Goal: Task Accomplishment & Management: Use online tool/utility

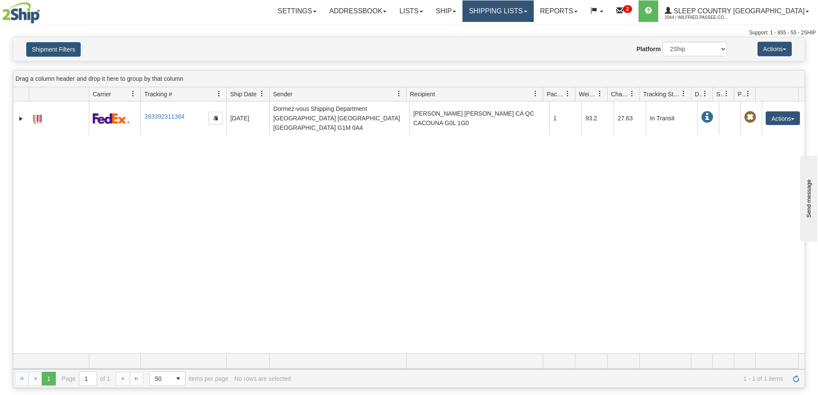
click at [520, 7] on link "Shipping lists" at bounding box center [498, 10] width 71 height 21
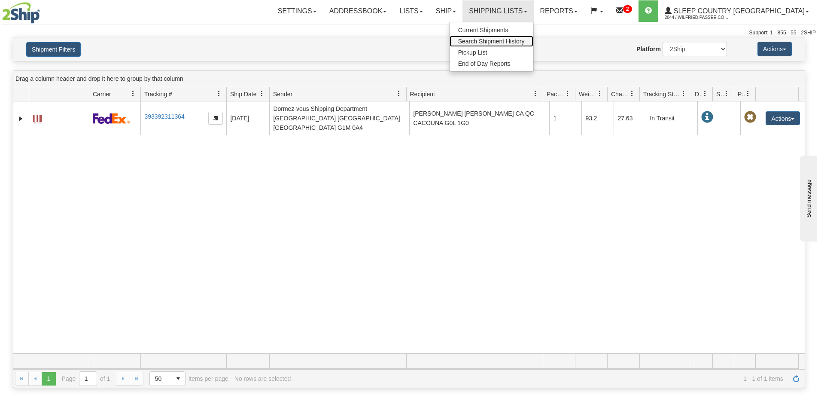
click at [521, 37] on link "Search Shipment History" at bounding box center [492, 41] width 84 height 11
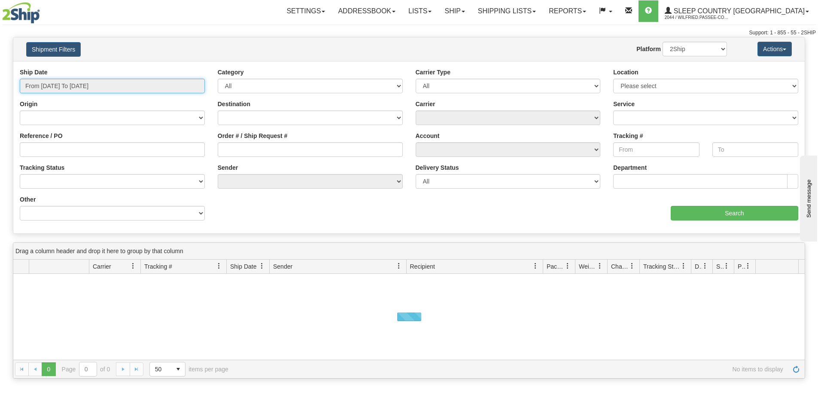
click at [103, 85] on input "From 09/20/2025 To 09/21/2025" at bounding box center [112, 86] width 185 height 15
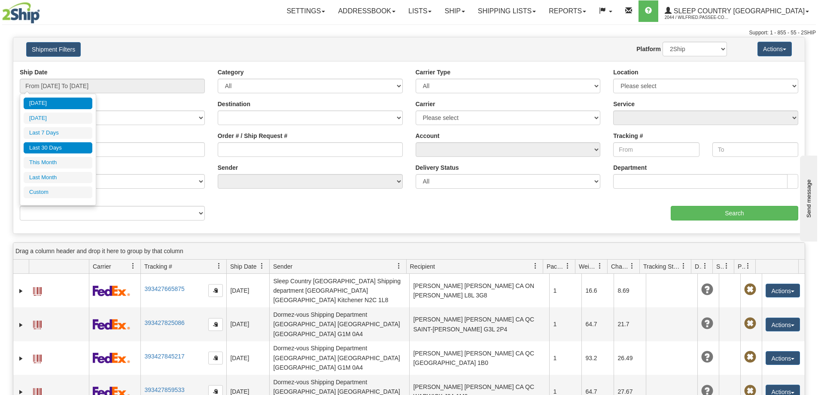
click at [77, 143] on li "Last 30 Days" at bounding box center [58, 148] width 69 height 12
type input "From 08/23/2025 To 09/21/2025"
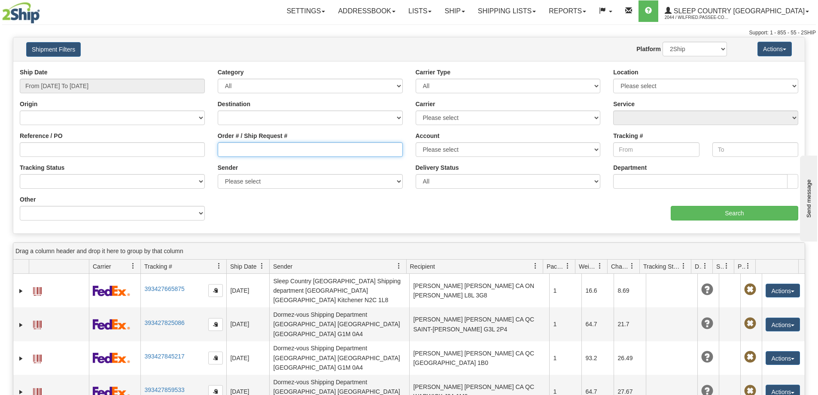
click at [265, 150] on input "Order # / Ship Request #" at bounding box center [310, 149] width 185 height 15
paste input "9002I098099"
type input "9002I098099"
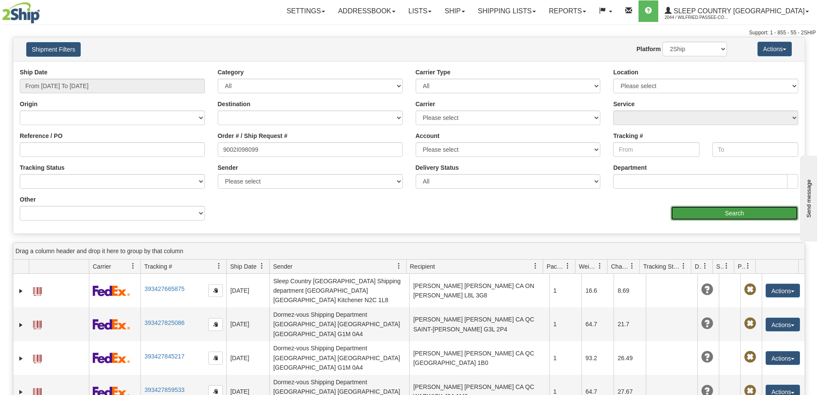
click at [687, 216] on input "Search" at bounding box center [735, 213] width 128 height 15
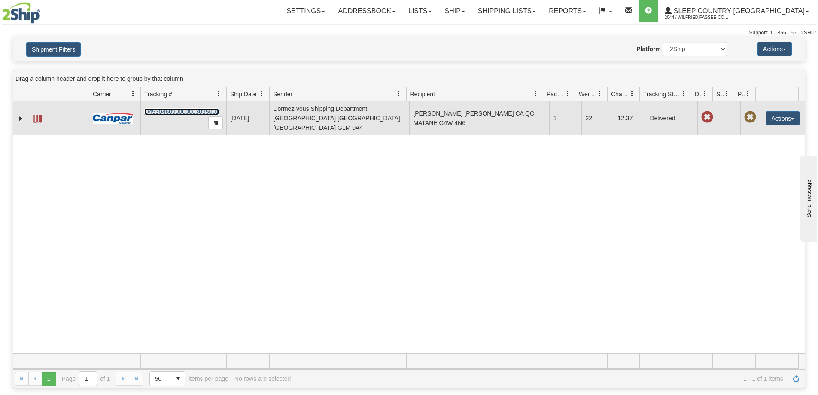
click at [195, 112] on link "D453046090000003035001" at bounding box center [181, 111] width 75 height 7
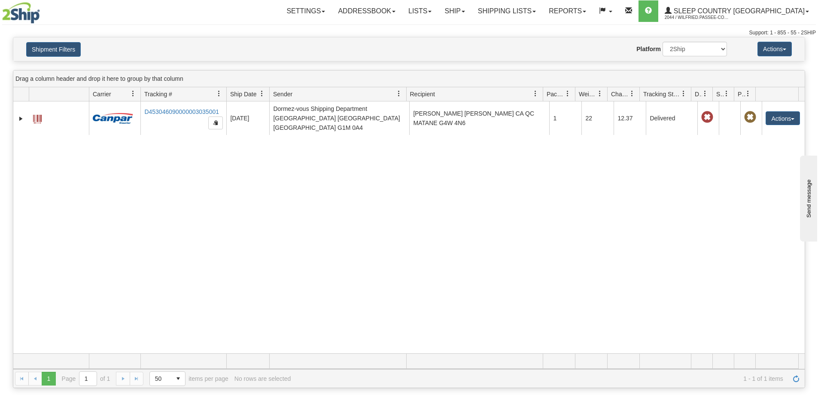
click at [407, 218] on div "31621791 2044 D453046090000003035001 09/16/2025 09/16/2025 12:40:58 PM Dormez-v…" at bounding box center [409, 227] width 792 height 252
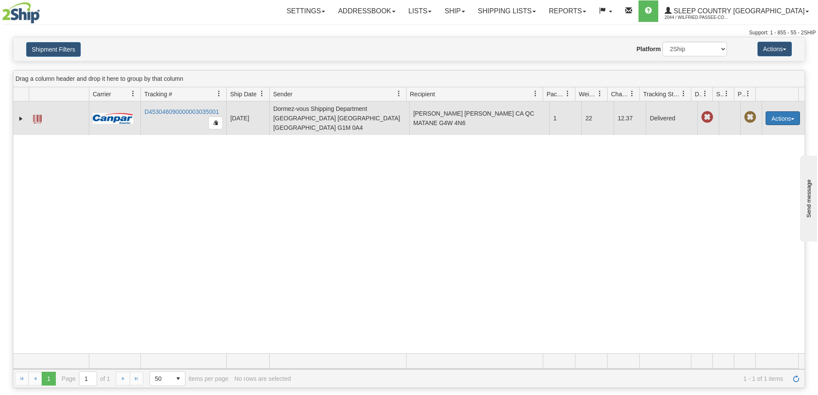
click at [774, 116] on button "Actions" at bounding box center [783, 118] width 34 height 14
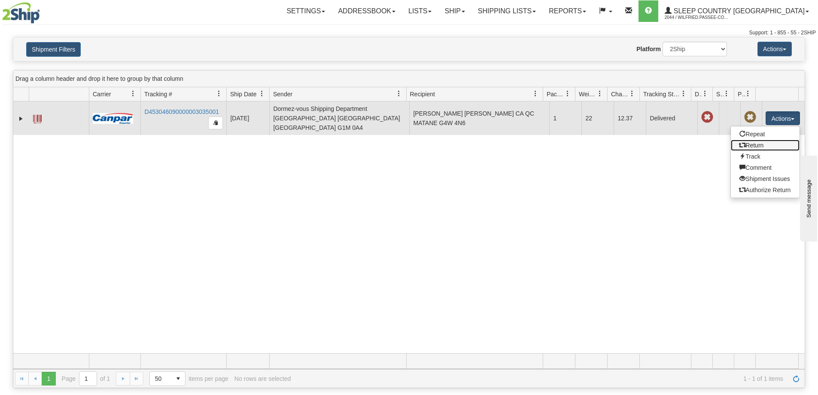
click at [760, 143] on link "Return" at bounding box center [765, 145] width 69 height 11
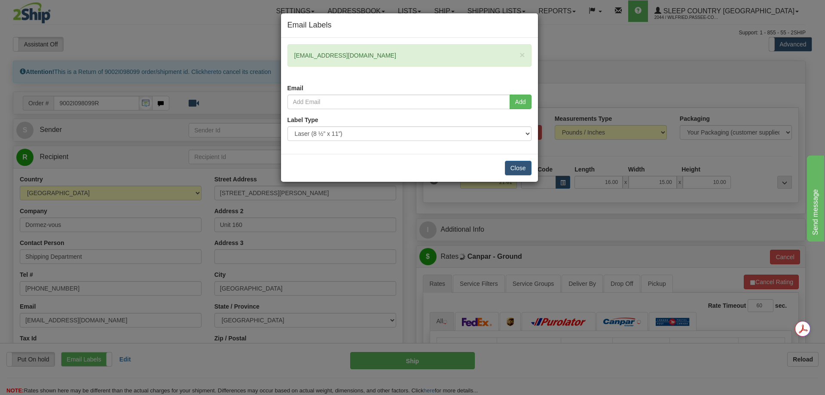
drag, startPoint x: 351, startPoint y: 56, endPoint x: 286, endPoint y: 51, distance: 65.1
click at [286, 51] on div "× cimnad@gmail.com Email" at bounding box center [409, 69] width 257 height 50
copy div "cimnad@gmail.com"
click at [355, 100] on input "email" at bounding box center [398, 102] width 223 height 15
paste input "cimnad@gmail.com"
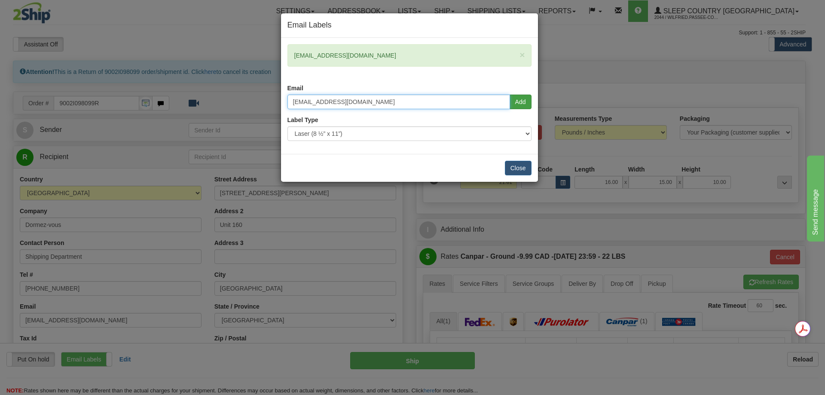
type input "cimnad@gmail.com"
click at [523, 102] on button "Add" at bounding box center [521, 102] width 22 height 15
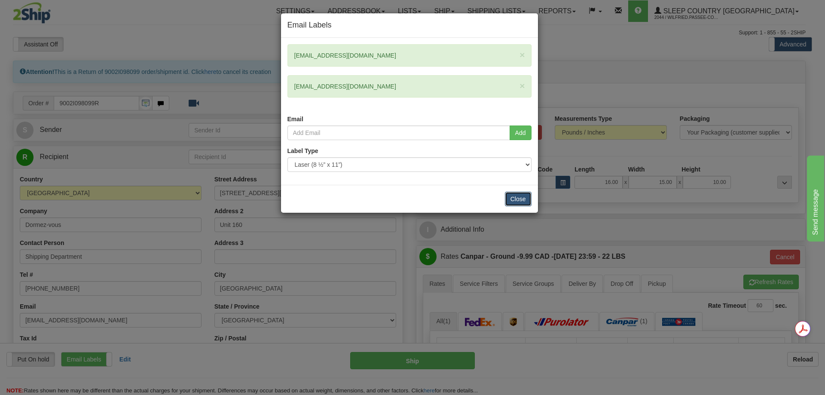
click at [522, 200] on button "Close" at bounding box center [518, 199] width 27 height 15
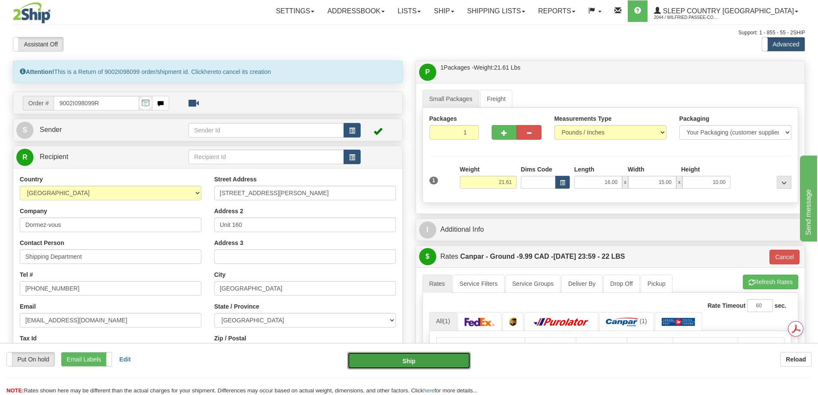
click at [423, 362] on button "Ship" at bounding box center [409, 360] width 123 height 17
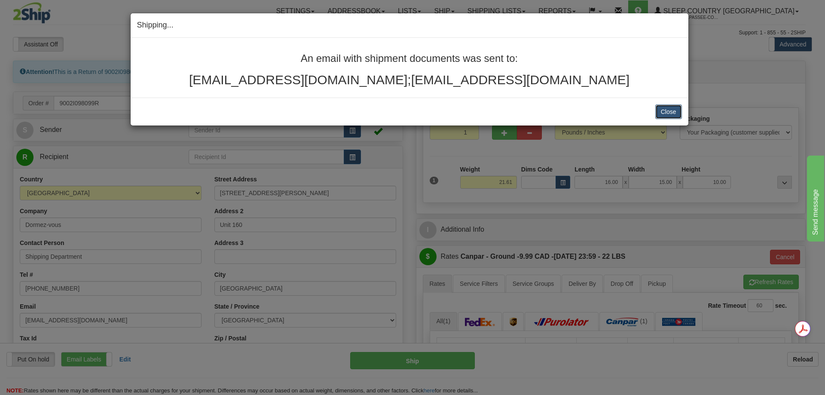
click at [674, 107] on button "Close" at bounding box center [668, 111] width 27 height 15
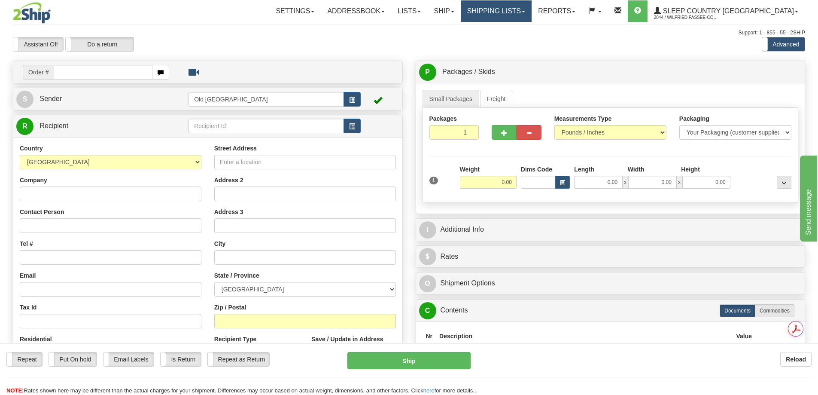
click at [523, 10] on link "Shipping lists" at bounding box center [496, 10] width 71 height 21
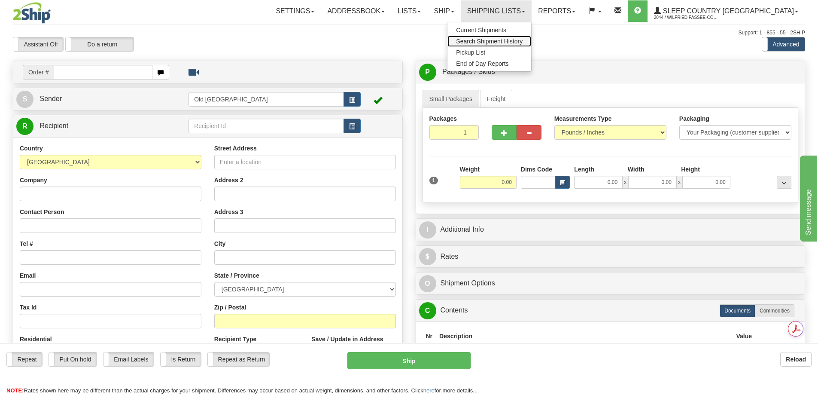
drag, startPoint x: 526, startPoint y: 41, endPoint x: 513, endPoint y: 43, distance: 12.5
click at [523, 41] on span "Search Shipment History" at bounding box center [489, 41] width 67 height 7
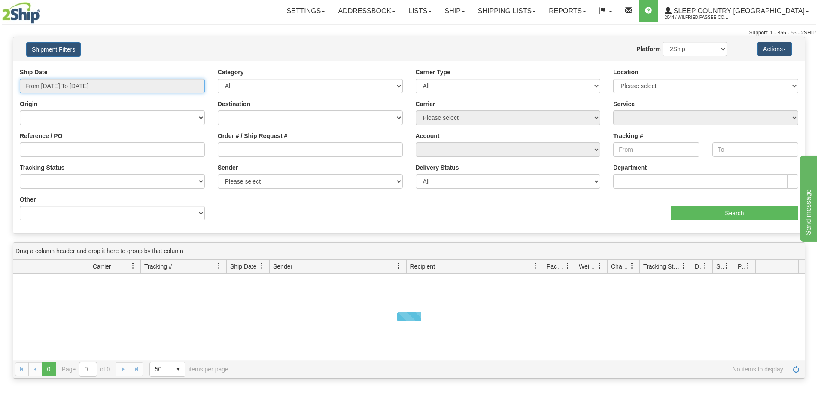
click at [101, 83] on input "From [DATE] To [DATE]" at bounding box center [112, 86] width 185 height 15
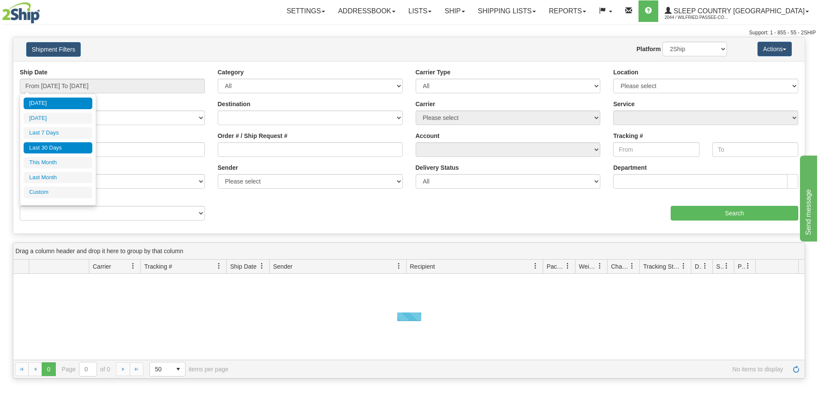
drag, startPoint x: 64, startPoint y: 148, endPoint x: 196, endPoint y: 139, distance: 131.8
click at [65, 148] on li "Last 30 Days" at bounding box center [58, 148] width 69 height 12
type input "From [DATE] To [DATE]"
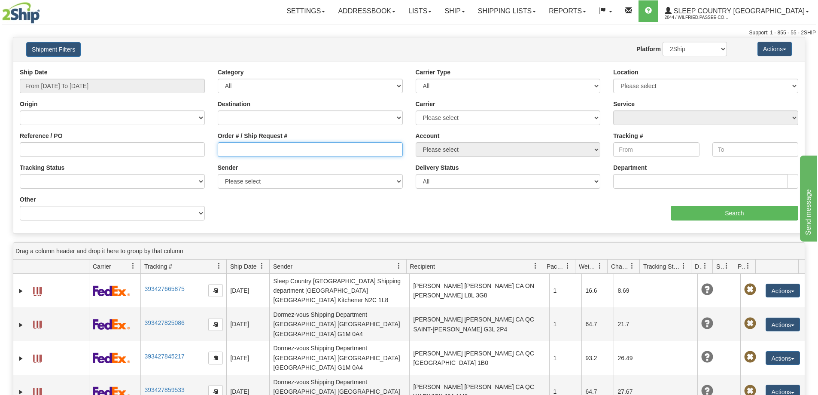
click at [262, 143] on input "Order # / Ship Request #" at bounding box center [310, 149] width 185 height 15
paste input "9002I104060"
type input "9002I104060"
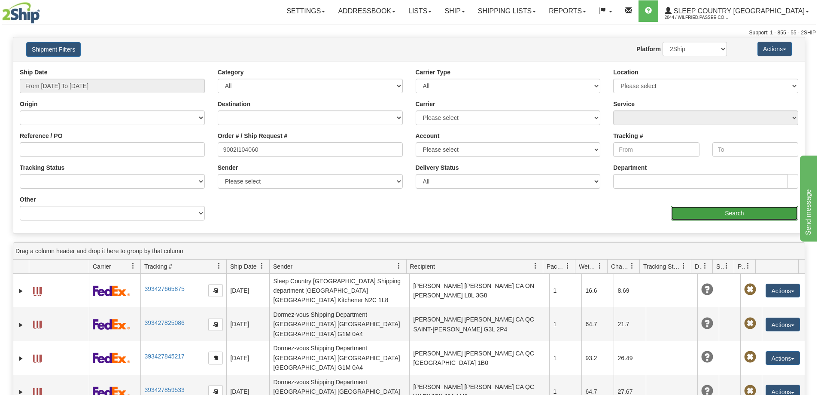
click at [717, 214] on input "Search" at bounding box center [735, 213] width 128 height 15
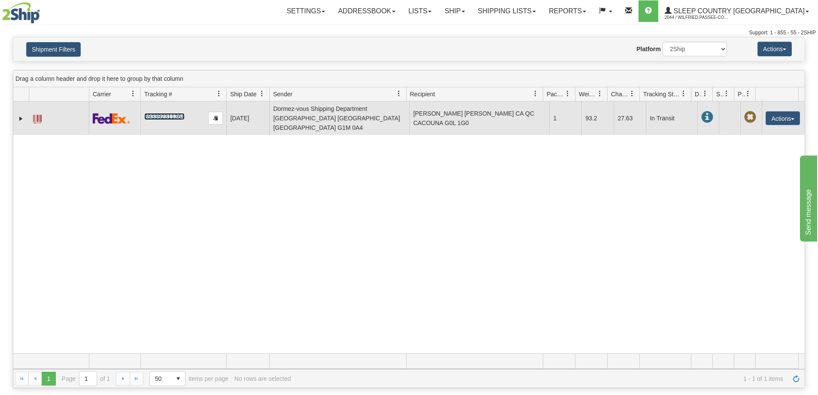
click at [167, 113] on link "393392311364" at bounding box center [164, 116] width 40 height 7
